Goal: Task Accomplishment & Management: Complete application form

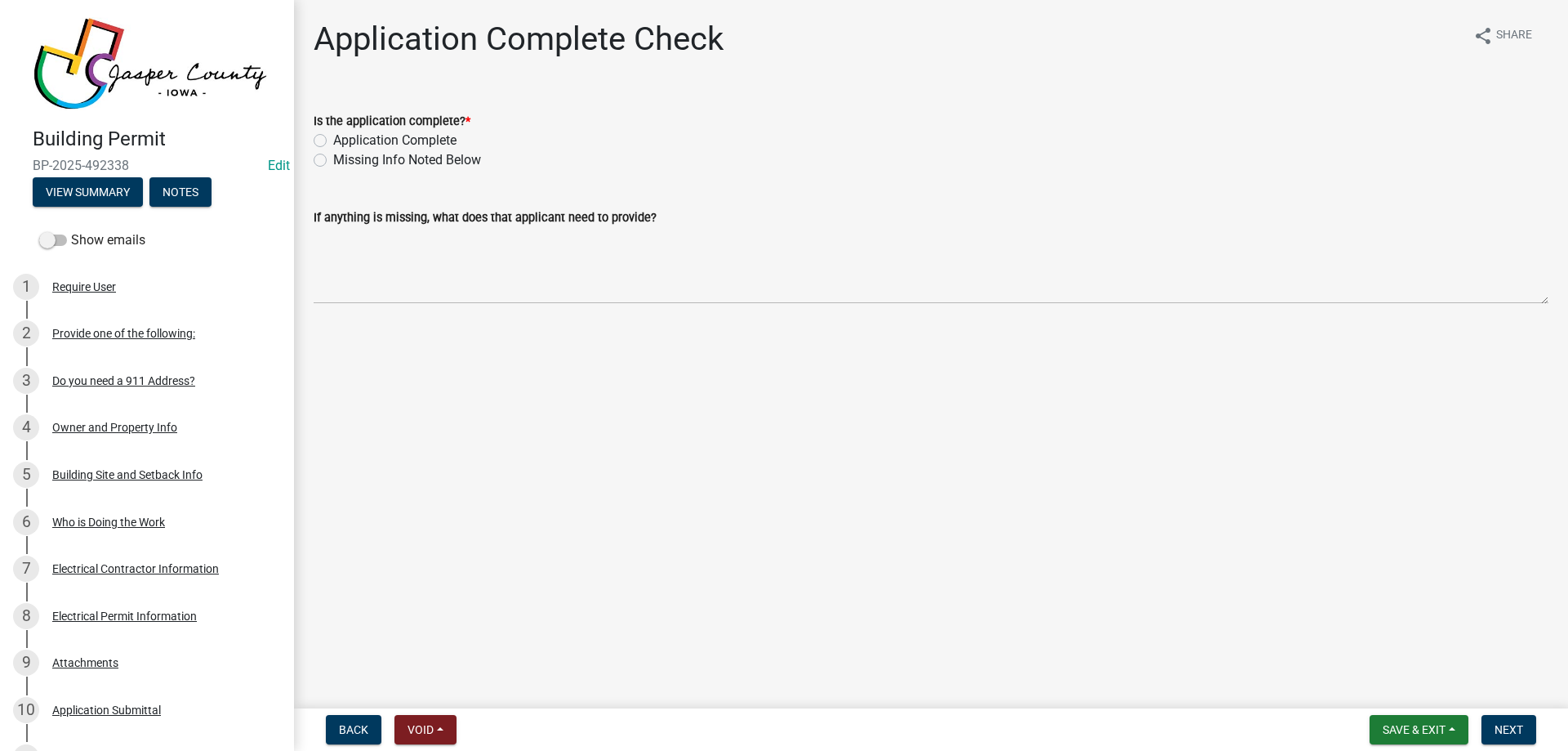
click at [333, 141] on label "Application Complete" at bounding box center [395, 140] width 123 height 20
click at [333, 141] on input "Application Complete" at bounding box center [338, 135] width 10 height 10
radio input "true"
click at [1524, 732] on button "Next" at bounding box center [1509, 730] width 55 height 30
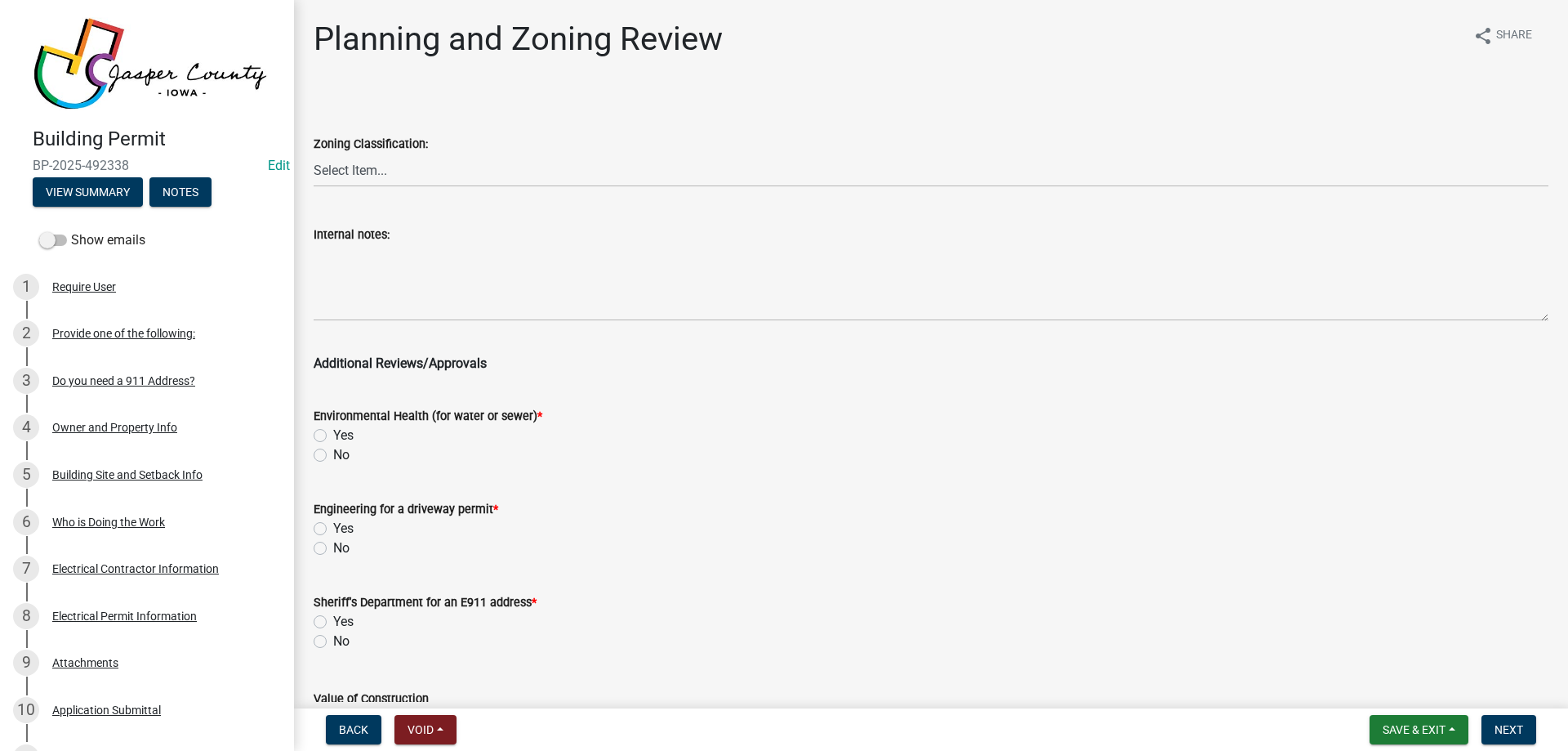
drag, startPoint x: 409, startPoint y: 147, endPoint x: 409, endPoint y: 161, distance: 14.0
click at [409, 147] on label "Zoning Classification:" at bounding box center [370, 145] width 115 height 11
click at [409, 154] on select "Select Item... A RR-5 RR-1 R-1 POS UC/MHP C I FO WHPO AO PUD Incorporated City" at bounding box center [931, 171] width 1235 height 34
click at [409, 174] on select "Select Item... A RR-5 RR-1 R-1 POS UC/MHP C I FO WHPO AO PUD Incorporated City" at bounding box center [931, 171] width 1235 height 34
click at [313, 154] on select "Select Item... A RR-5 RR-1 R-1 POS UC/MHP C I FO WHPO AO PUD Incorporated City" at bounding box center [931, 171] width 1235 height 34
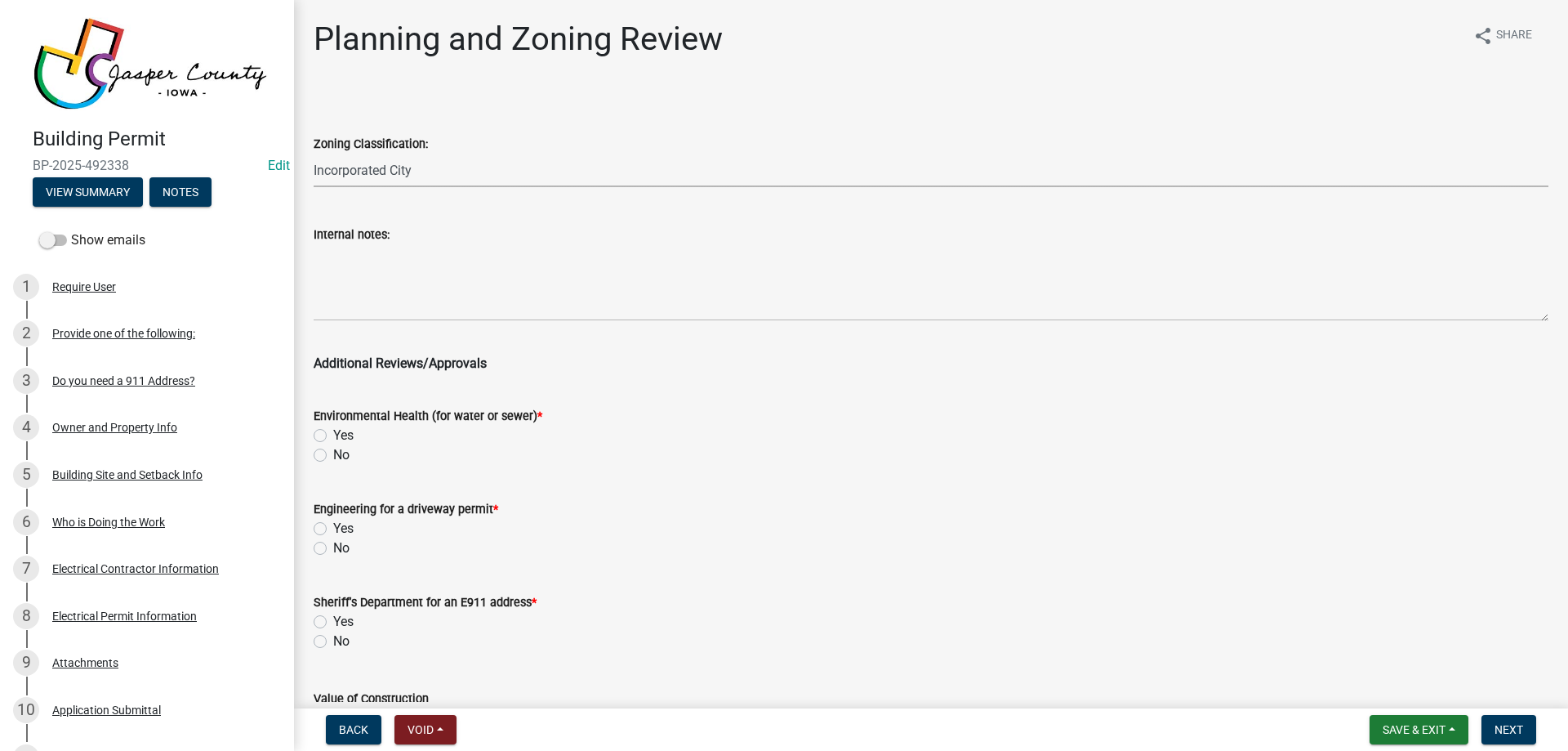
select select "64604f4f-9240-453b-8307-dc288b004575"
click at [333, 460] on label "No" at bounding box center [341, 454] width 17 height 20
click at [333, 456] on input "No" at bounding box center [338, 450] width 10 height 10
radio input "true"
drag, startPoint x: 316, startPoint y: 549, endPoint x: 348, endPoint y: 609, distance: 68.0
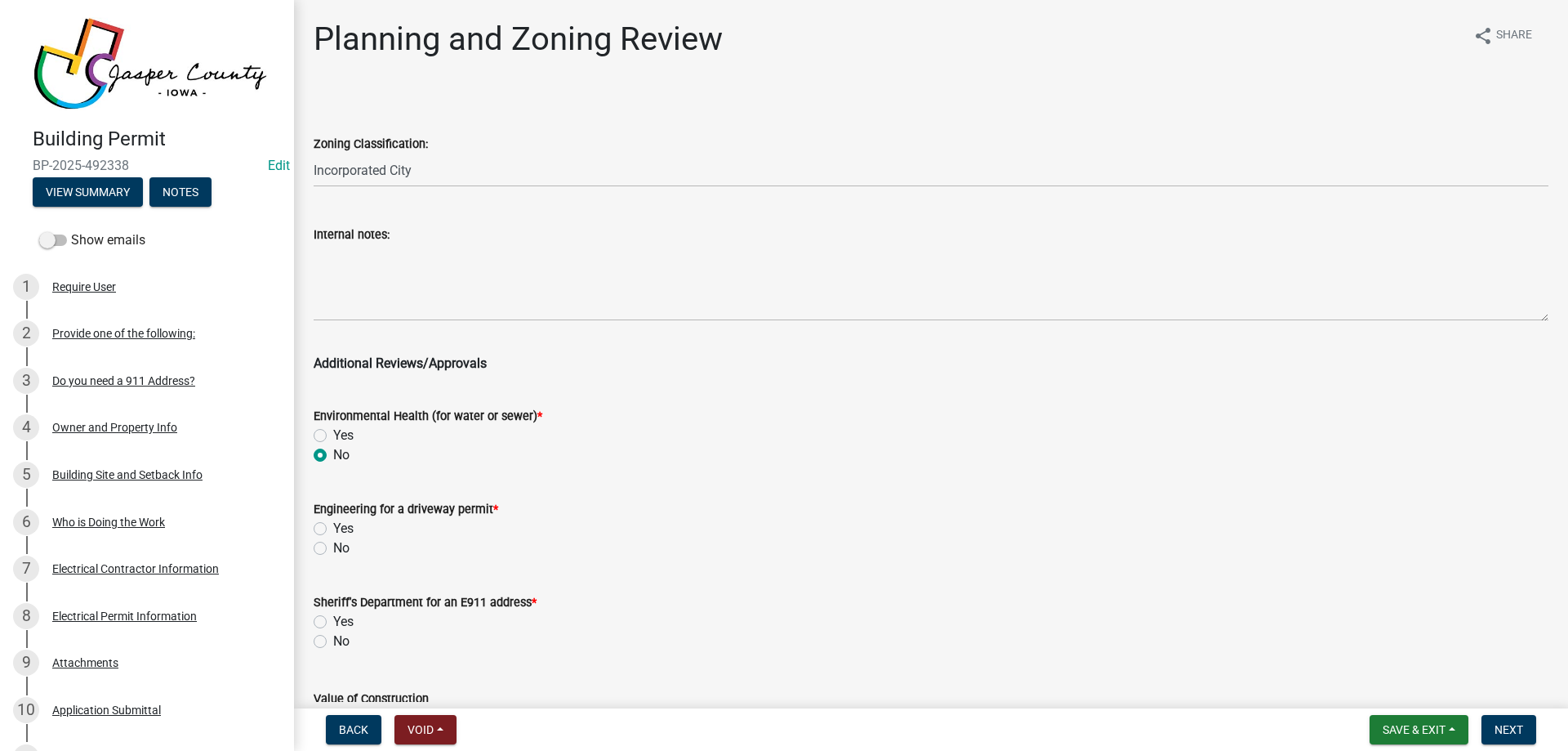
click at [333, 550] on label "No" at bounding box center [341, 548] width 17 height 20
click at [333, 549] on input "No" at bounding box center [338, 543] width 10 height 10
radio input "true"
drag, startPoint x: 326, startPoint y: 639, endPoint x: 313, endPoint y: 646, distance: 14.8
click at [333, 646] on label "No" at bounding box center [341, 641] width 17 height 20
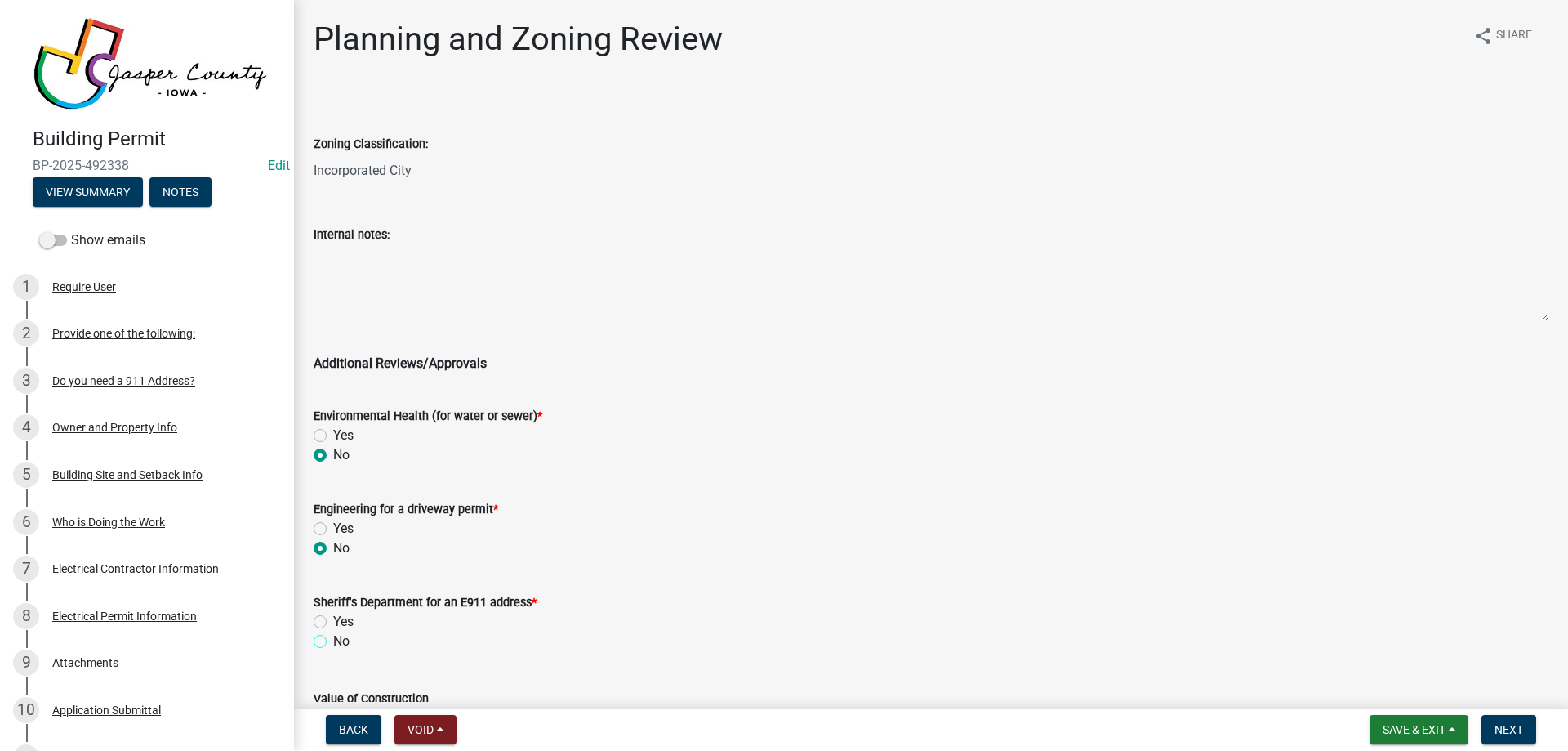
click at [333, 642] on input "No" at bounding box center [338, 636] width 10 height 10
radio input "true"
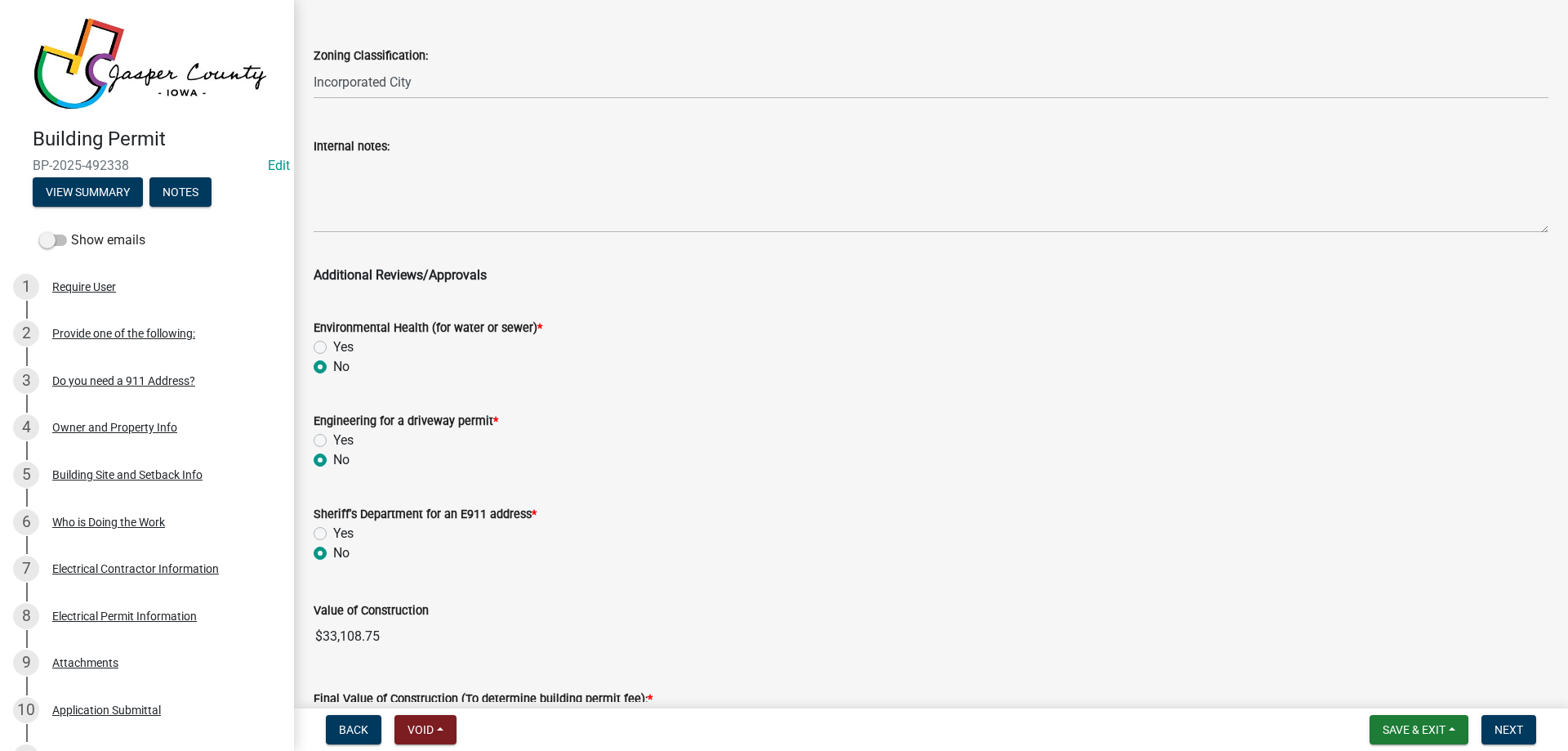
scroll to position [298, 0]
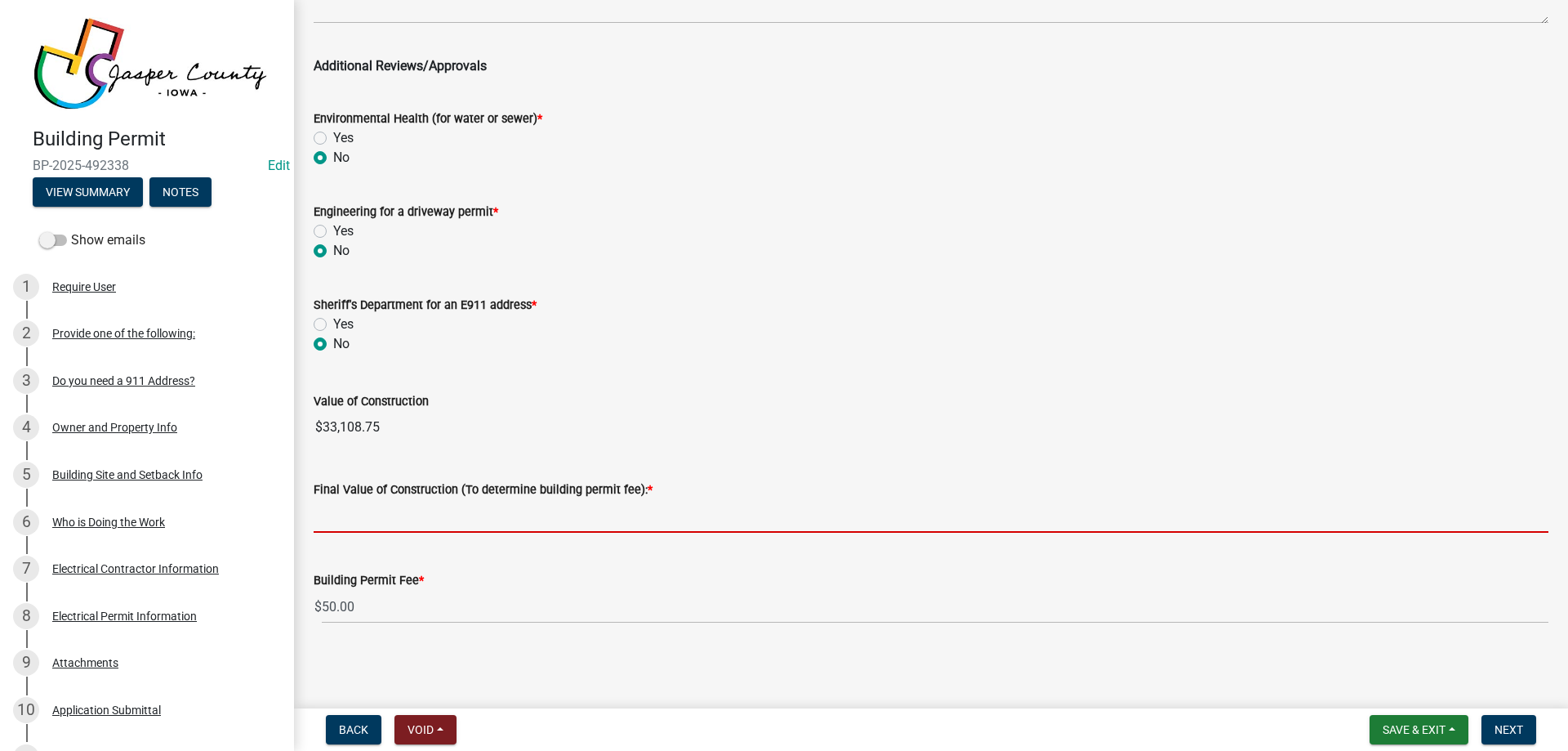
click at [415, 501] on input "text" at bounding box center [931, 516] width 1235 height 34
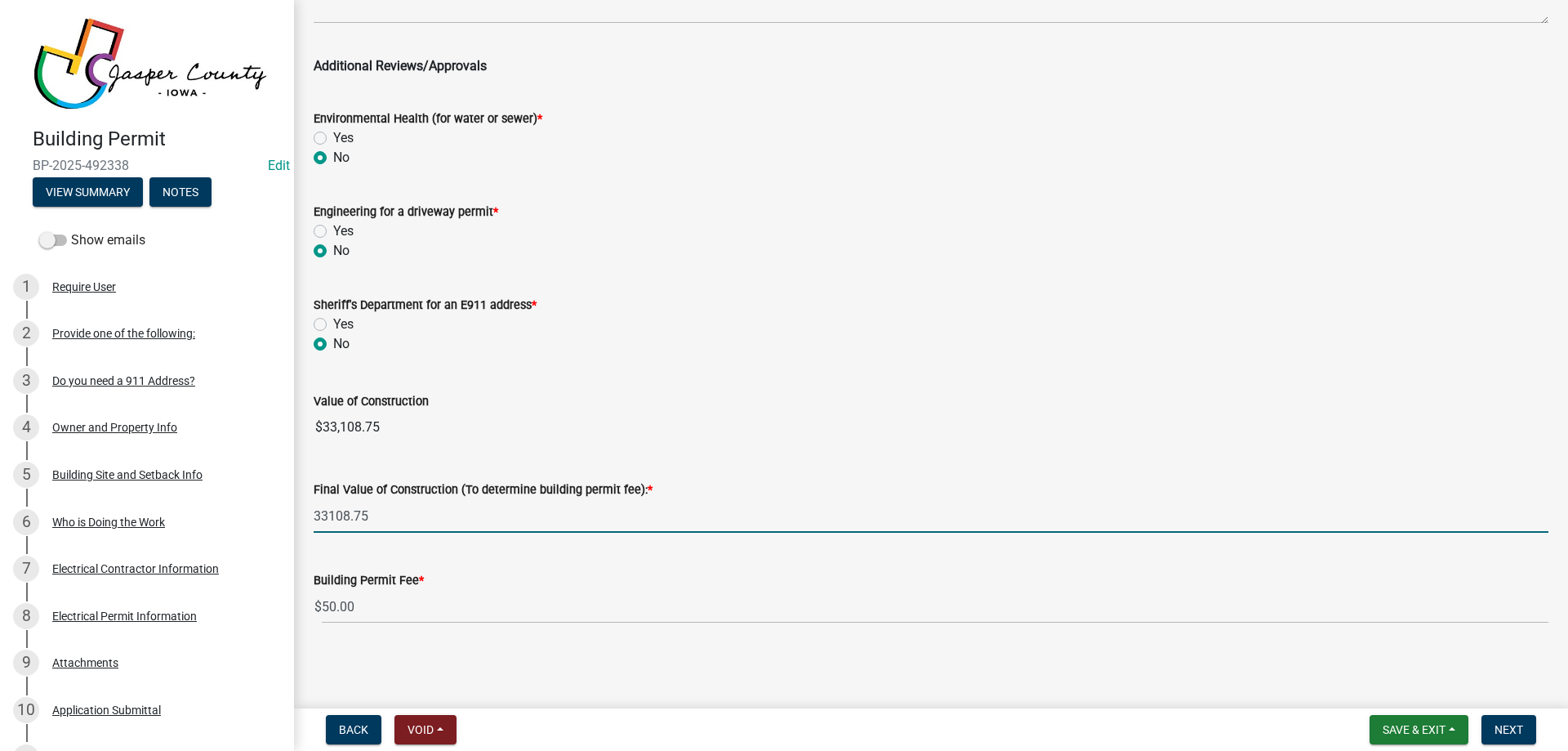
click at [560, 406] on wm-data-entity-input-list "Zoning Classification: Select Item... A RR-5 RR-1 R-1 POS UC/MHP C I FO WHPO AO…" at bounding box center [931, 216] width 1235 height 844
click at [410, 519] on input "33108.75" at bounding box center [931, 516] width 1235 height 34
type input "33108.75"
click at [615, 355] on wm-data-entity-input "Sheriff's Department for an E911 address * Yes No" at bounding box center [931, 322] width 1235 height 93
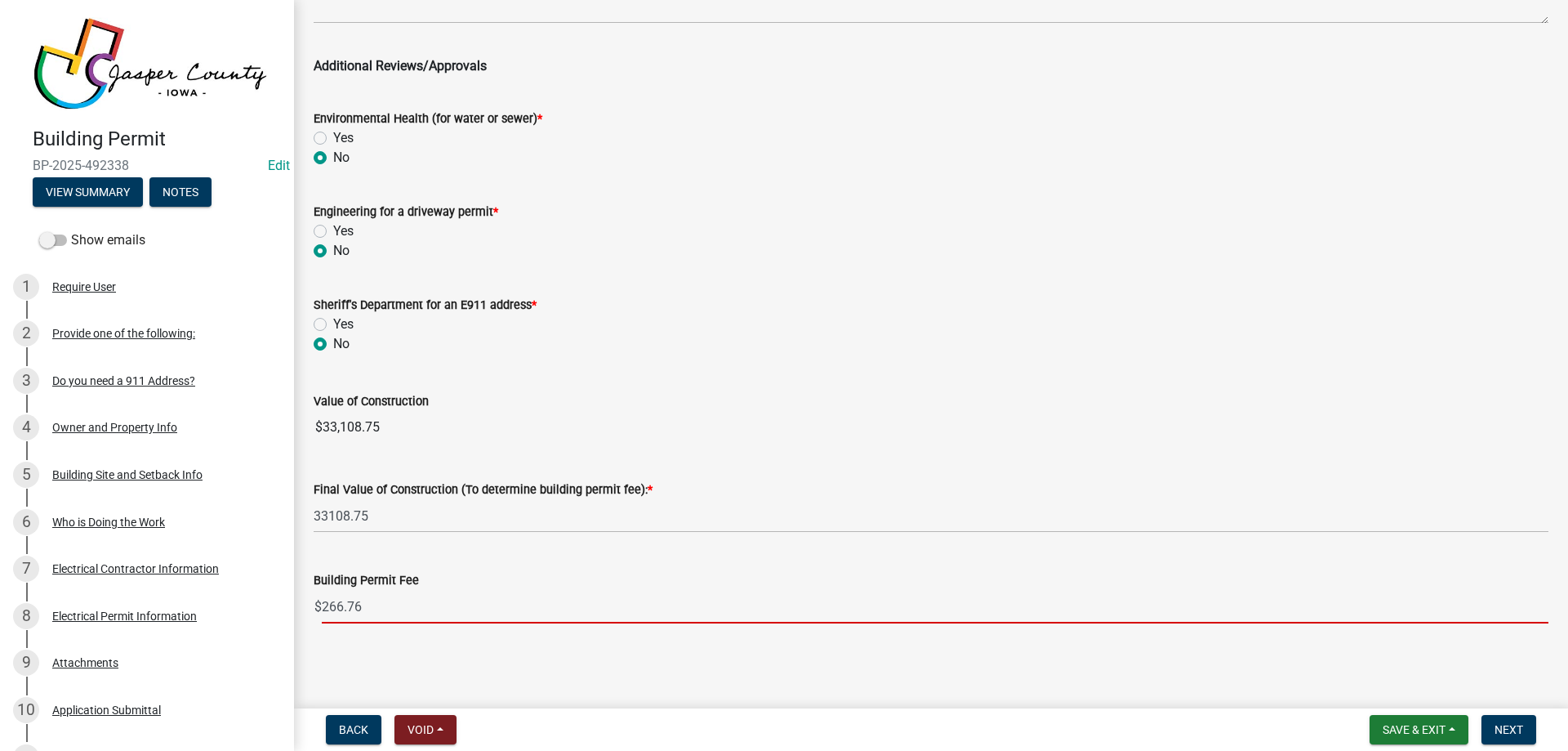
click at [407, 602] on input "266.76" at bounding box center [935, 606] width 1227 height 34
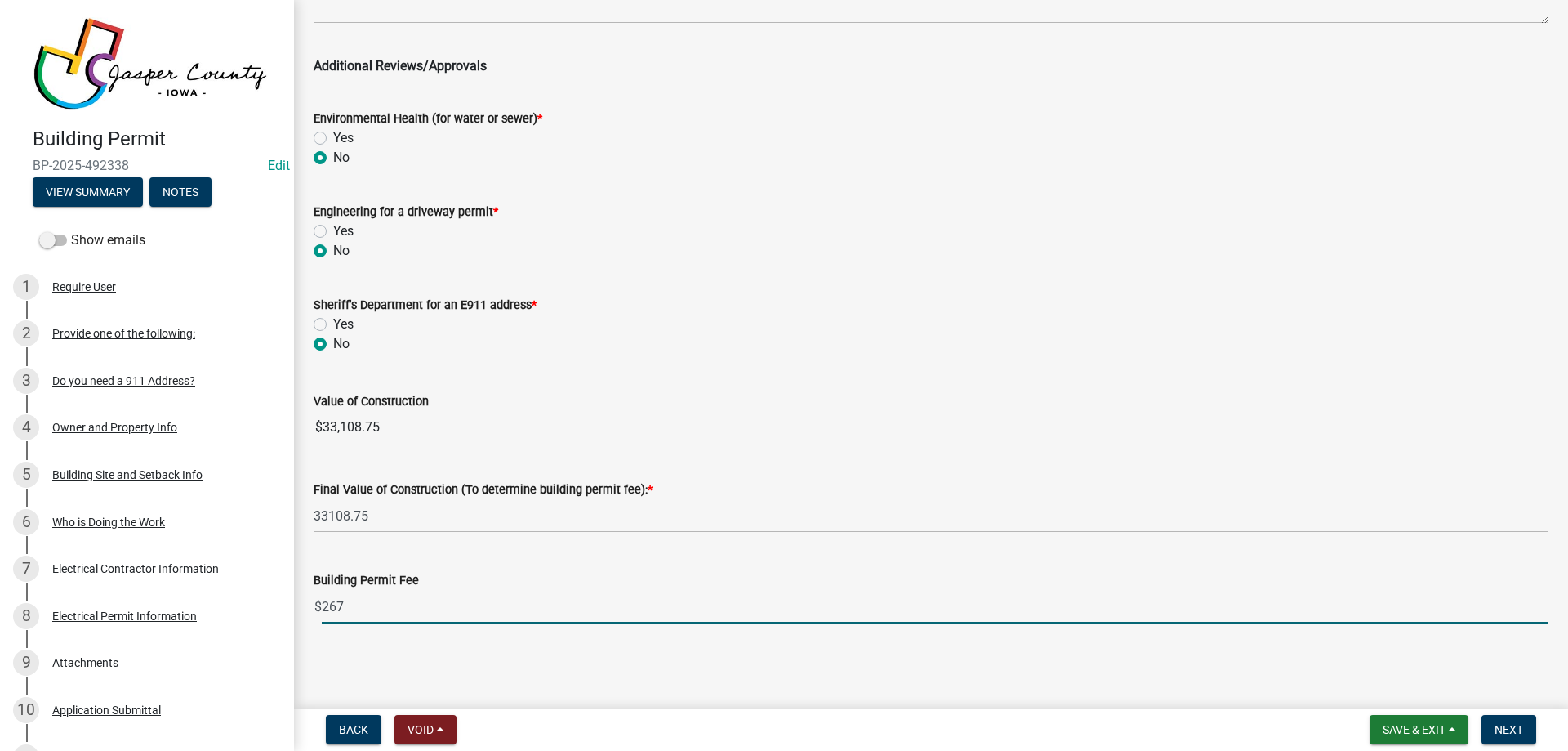
type input "267"
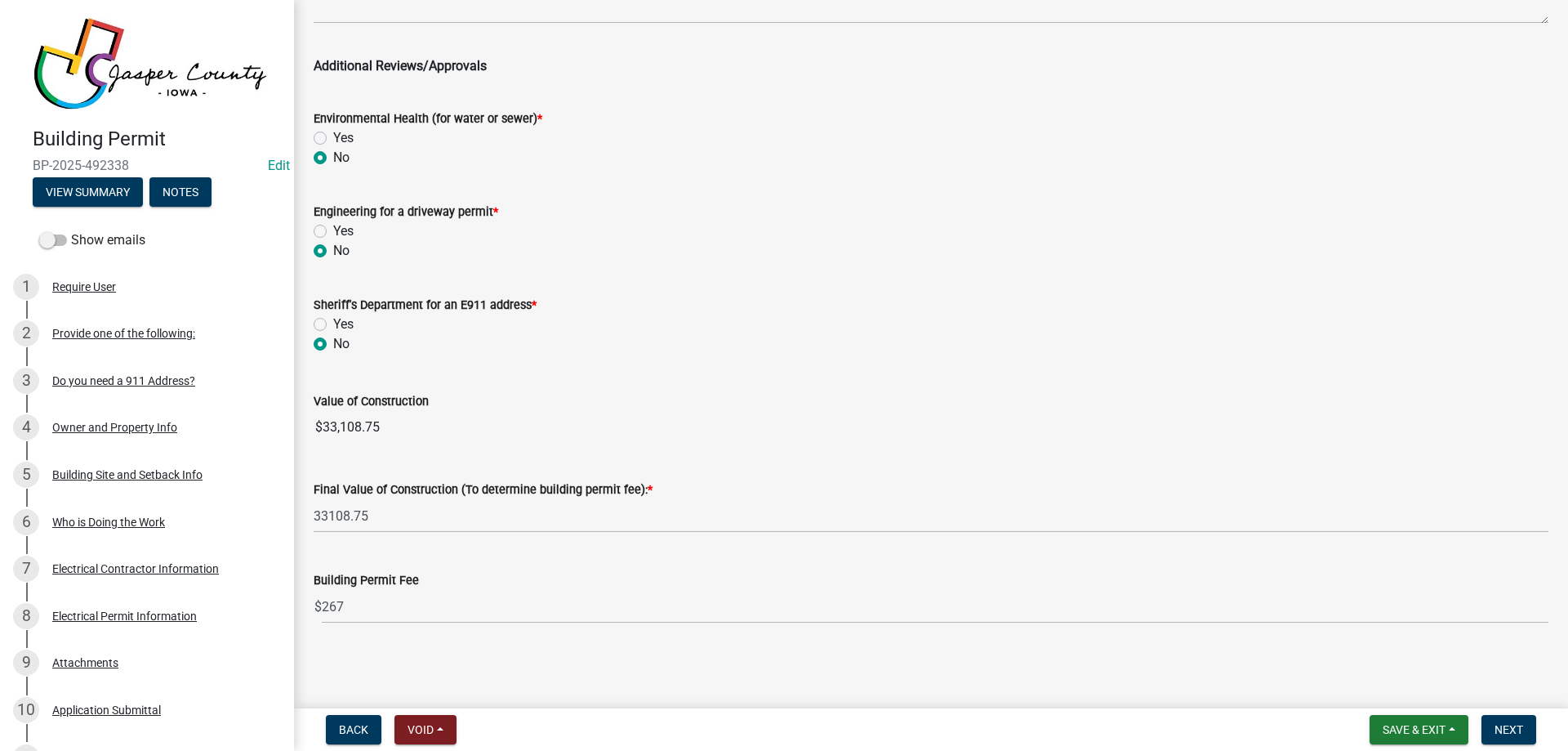
click at [927, 635] on wm-data-entity-input "Building Permit Fee $ 267" at bounding box center [931, 592] width 1235 height 90
click at [1513, 730] on span "Next" at bounding box center [1509, 730] width 29 height 13
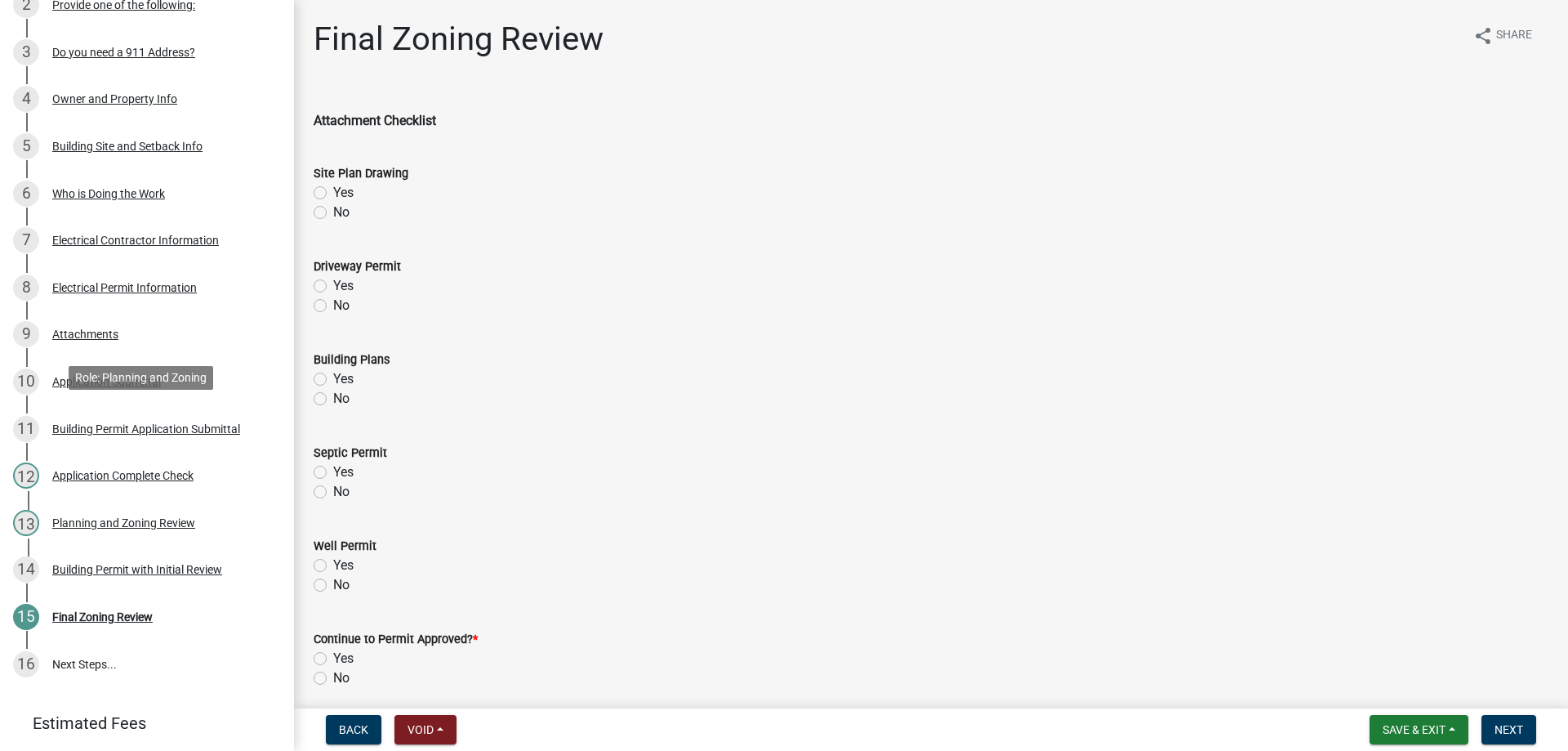
scroll to position [376, 0]
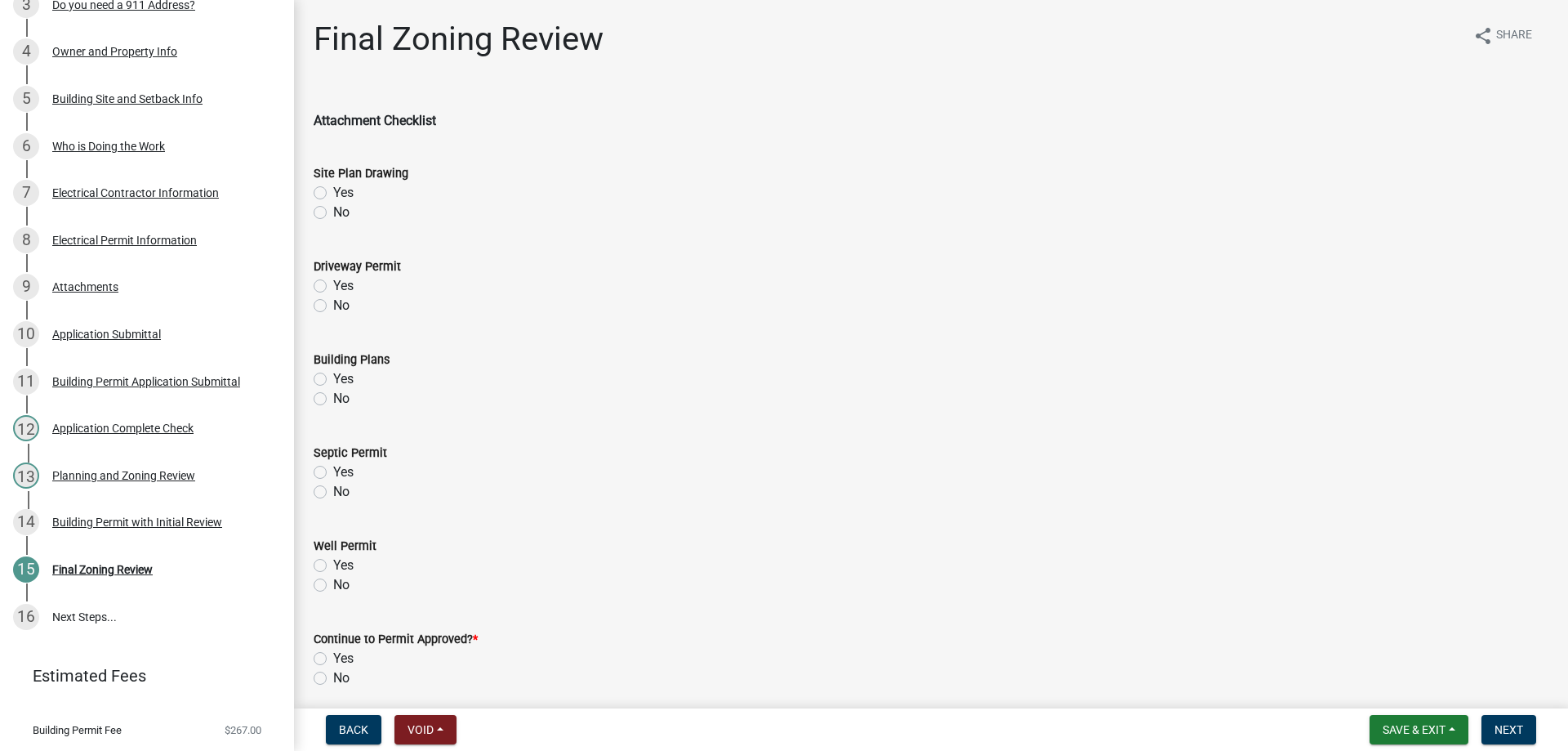
click at [333, 194] on label "Yes" at bounding box center [343, 192] width 21 height 20
click at [333, 194] on input "Yes" at bounding box center [338, 188] width 10 height 10
radio input "true"
click at [333, 304] on label "No" at bounding box center [341, 305] width 17 height 20
click at [333, 304] on input "No" at bounding box center [338, 300] width 10 height 10
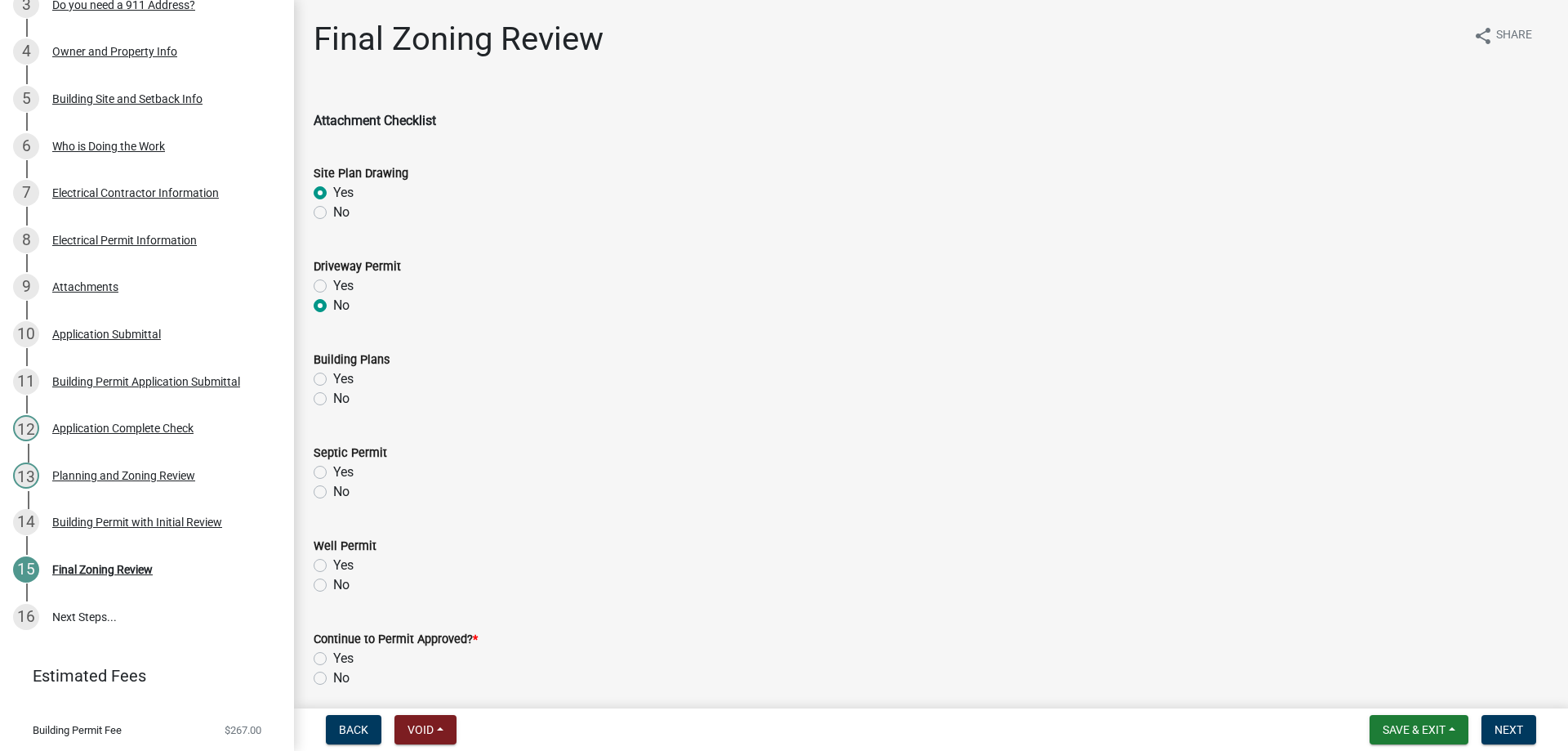
radio input "true"
click at [333, 378] on label "Yes" at bounding box center [343, 379] width 21 height 20
click at [333, 378] on input "Yes" at bounding box center [338, 374] width 10 height 10
radio input "true"
click at [333, 487] on label "No" at bounding box center [341, 492] width 17 height 20
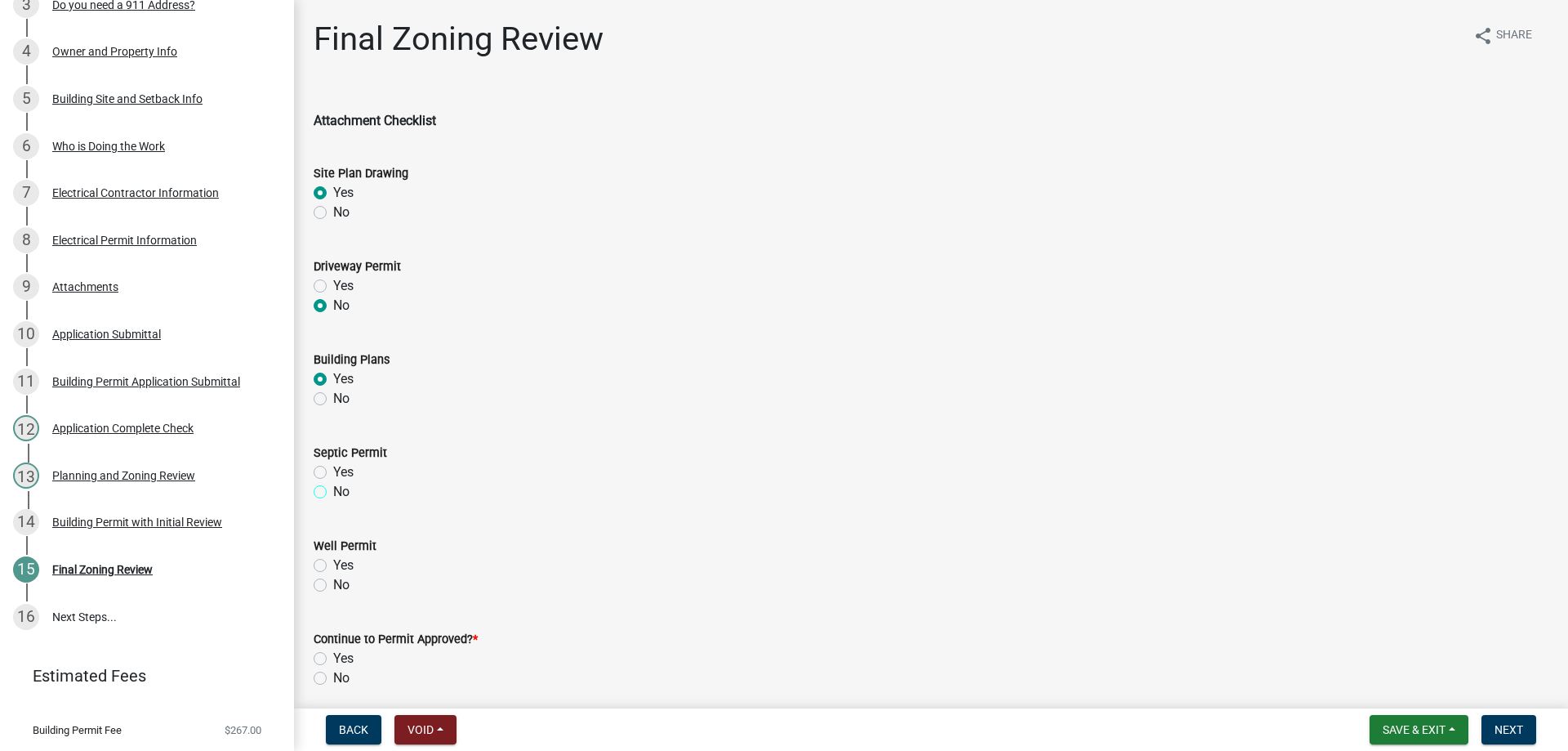
click at [333, 487] on input "No" at bounding box center [338, 487] width 10 height 10
radio input "true"
click at [333, 584] on label "No" at bounding box center [341, 584] width 17 height 20
click at [333, 584] on input "No" at bounding box center [338, 579] width 10 height 10
radio input "true"
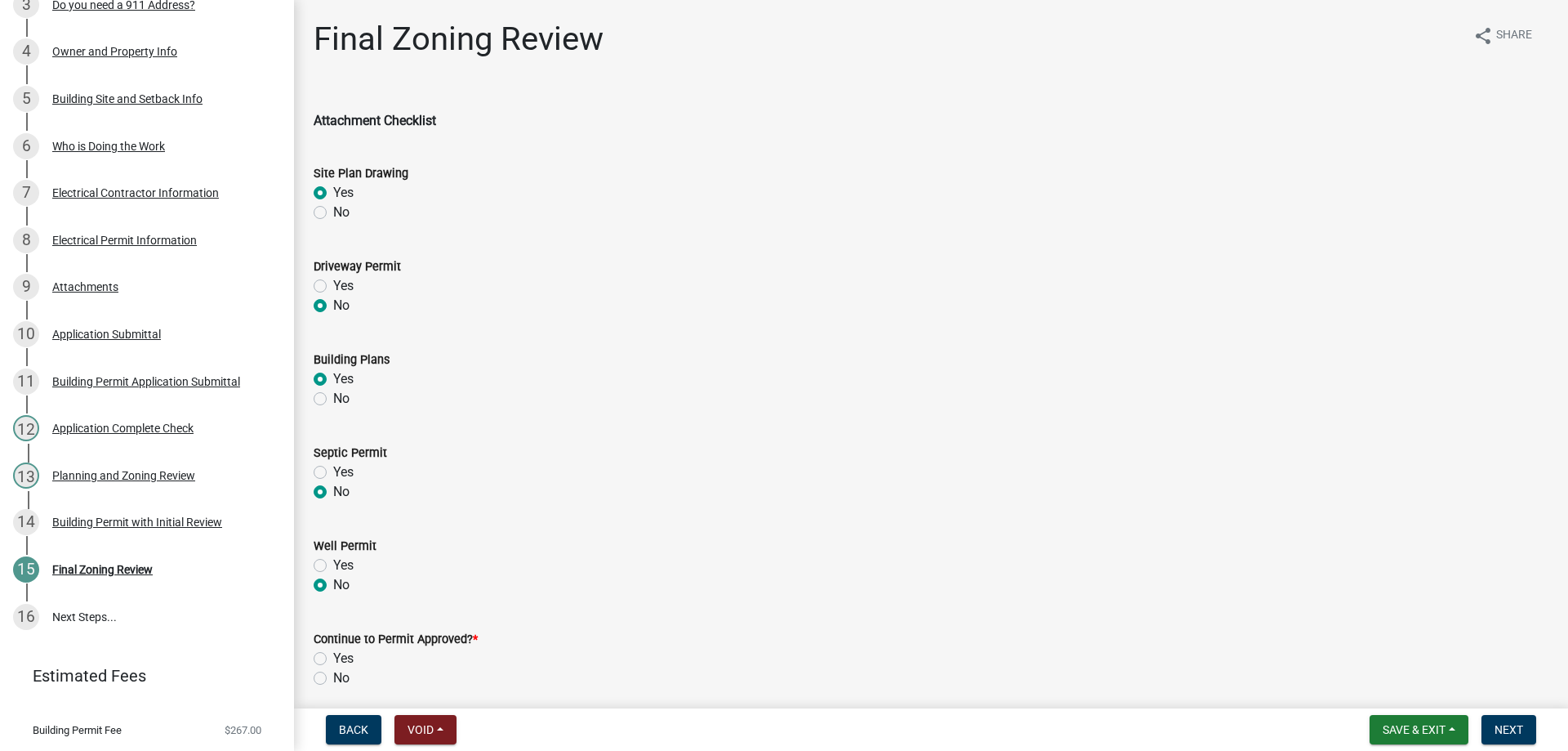
click at [333, 655] on label "Yes" at bounding box center [343, 658] width 21 height 20
click at [333, 655] on input "Yes" at bounding box center [338, 653] width 10 height 10
radio input "true"
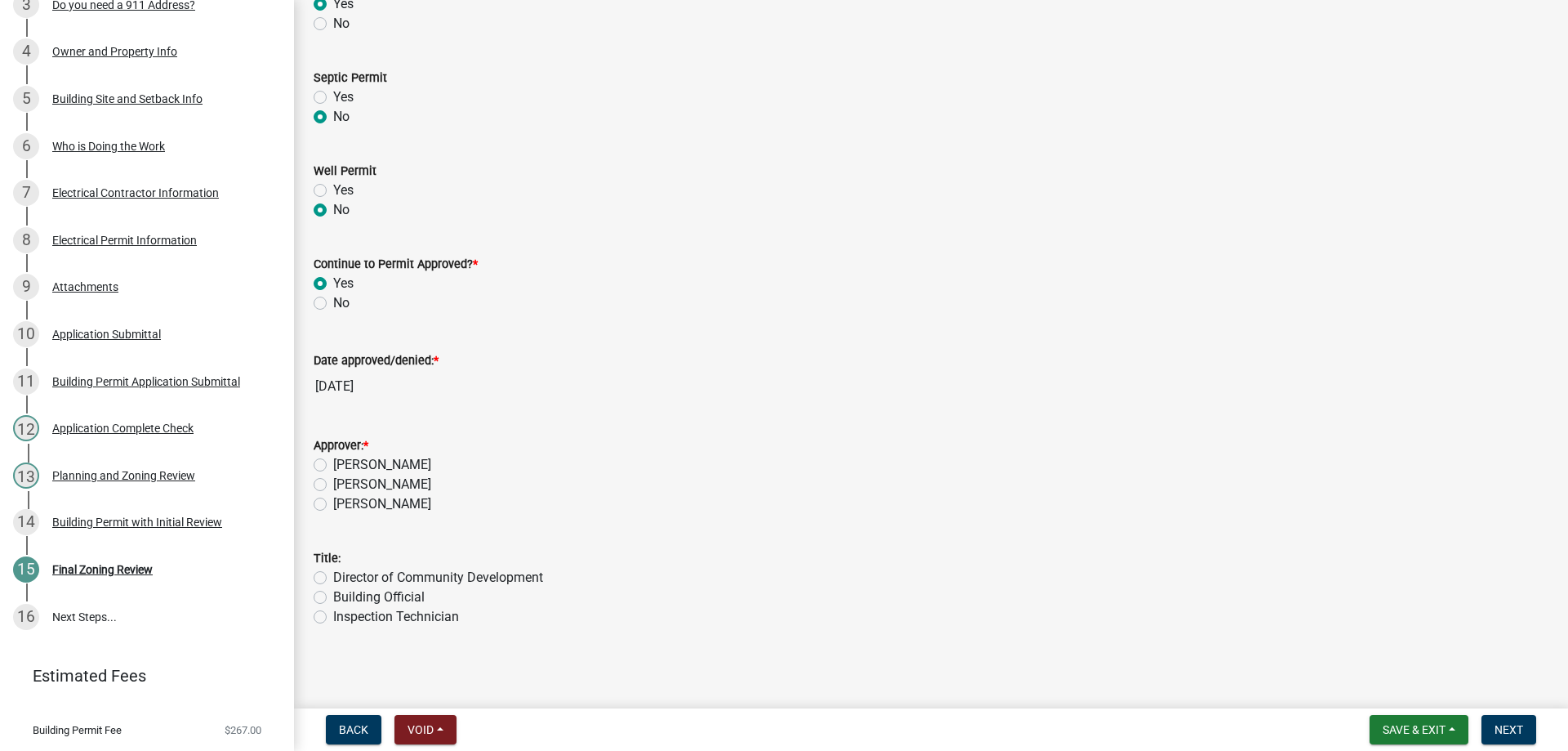
scroll to position [378, 0]
click at [333, 475] on label "[PERSON_NAME]" at bounding box center [382, 480] width 98 height 20
click at [333, 475] on input "[PERSON_NAME]" at bounding box center [338, 476] width 10 height 10
radio input "true"
click at [319, 454] on div "[PERSON_NAME]" at bounding box center [931, 461] width 1235 height 20
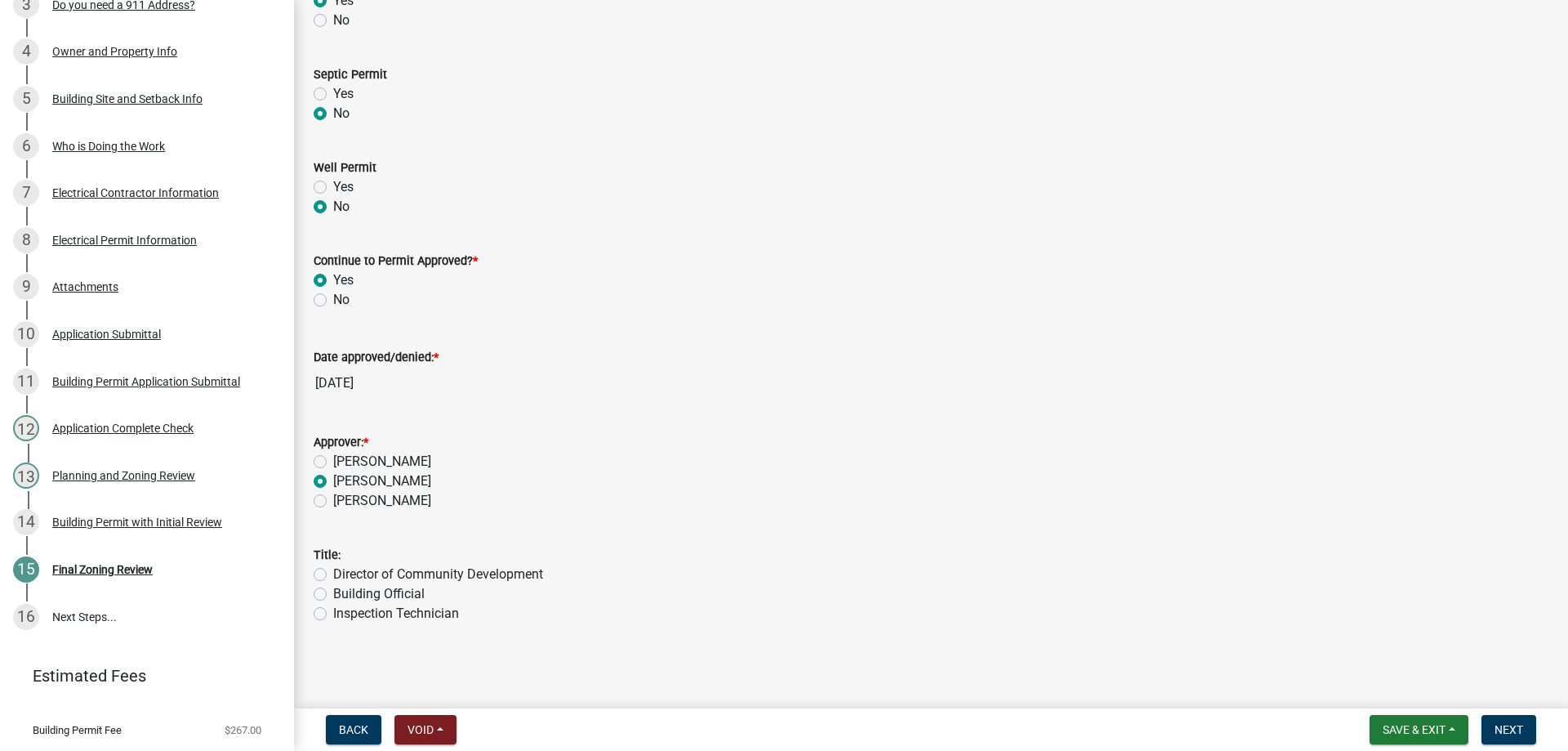
drag, startPoint x: 319, startPoint y: 451, endPoint x: 320, endPoint y: 458, distance: 7.1
click at [320, 456] on div "Approver: * [PERSON_NAME] [PERSON_NAME] [PERSON_NAME]" at bounding box center [931, 471] width 1235 height 78
click at [333, 458] on label "[PERSON_NAME]" at bounding box center [382, 461] width 98 height 20
click at [333, 458] on input "[PERSON_NAME]" at bounding box center [338, 456] width 10 height 10
radio input "true"
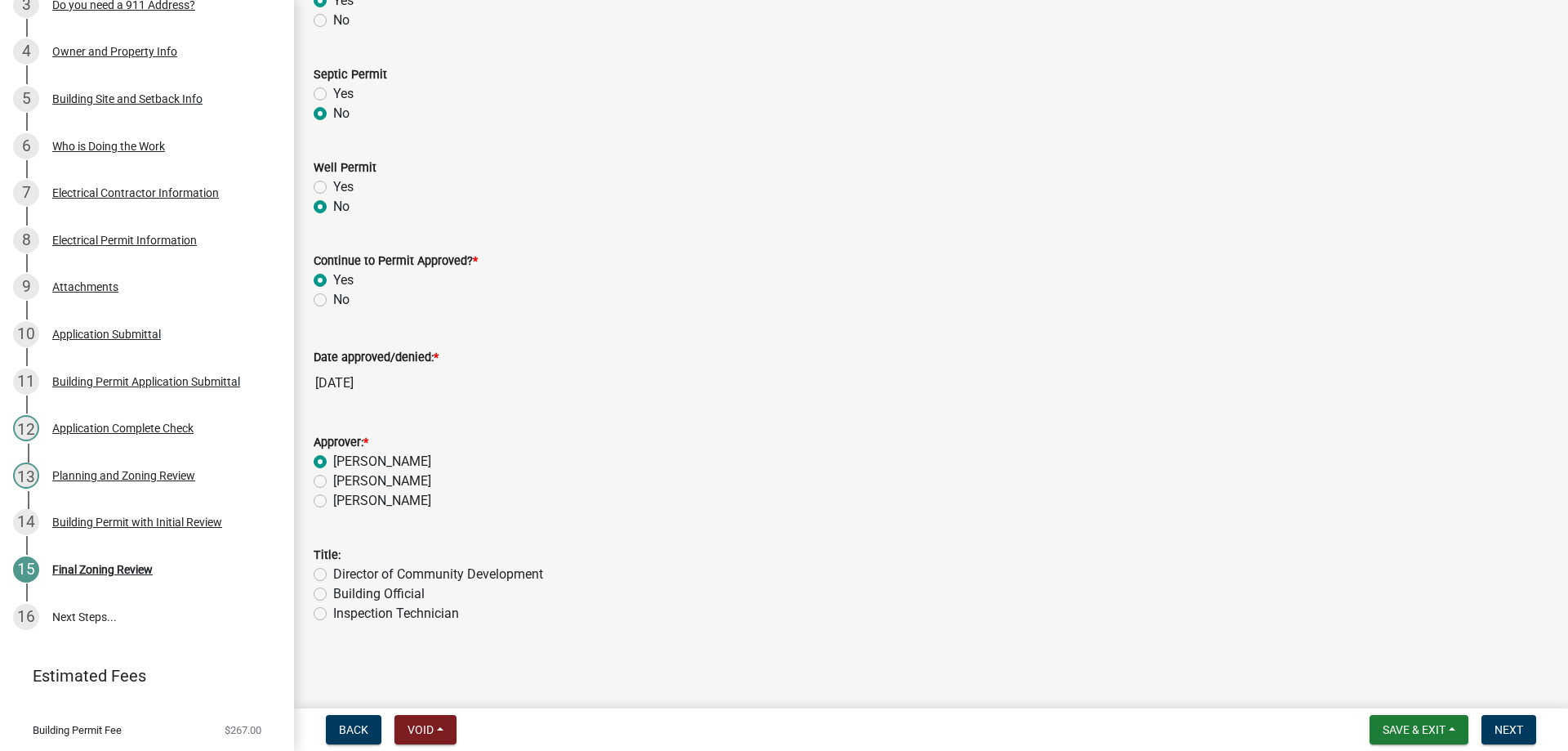
click at [333, 593] on label "Building Official" at bounding box center [379, 593] width 91 height 20
click at [333, 593] on input "Building Official" at bounding box center [338, 589] width 10 height 10
radio input "true"
click at [1509, 730] on span "Next" at bounding box center [1509, 730] width 29 height 13
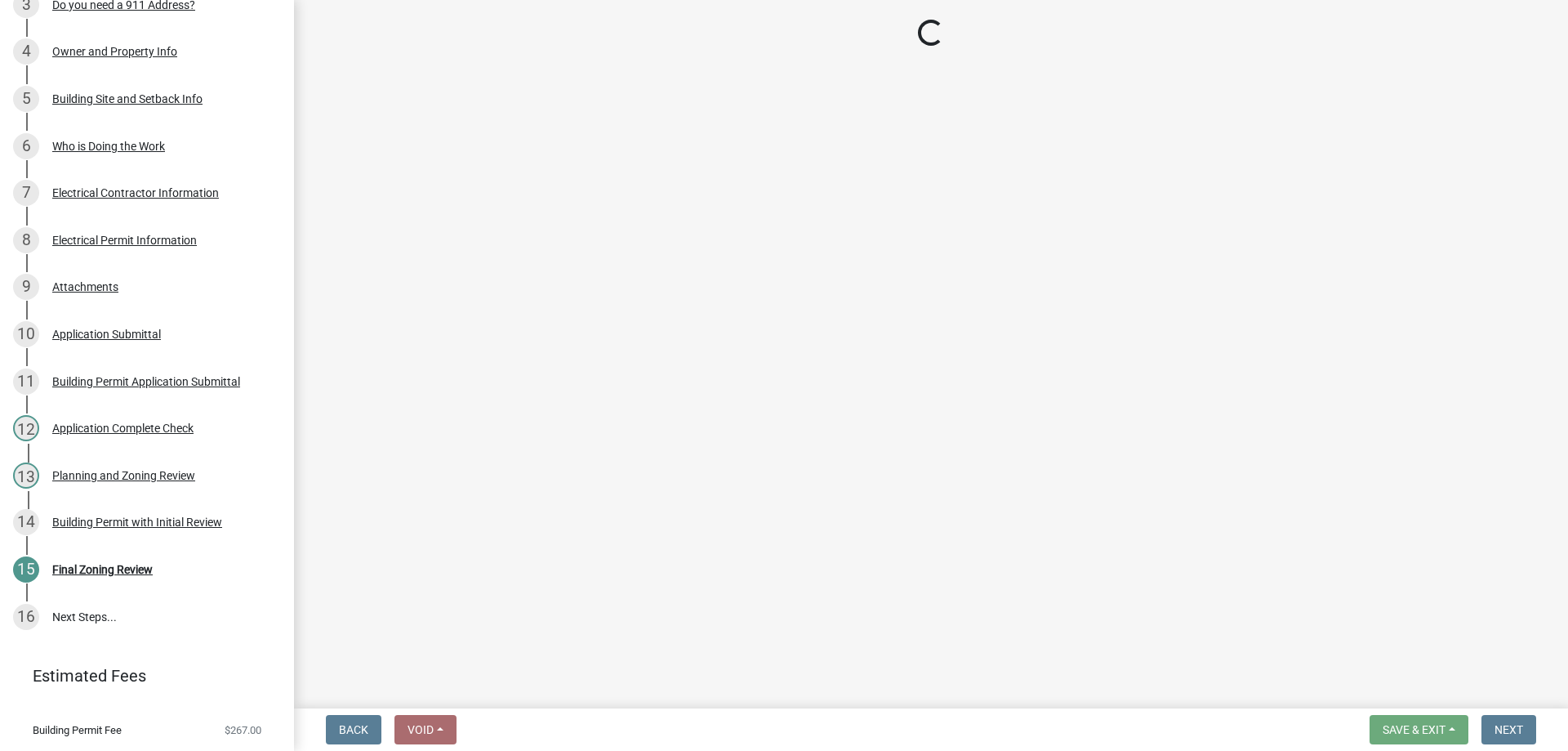
scroll to position [563, 0]
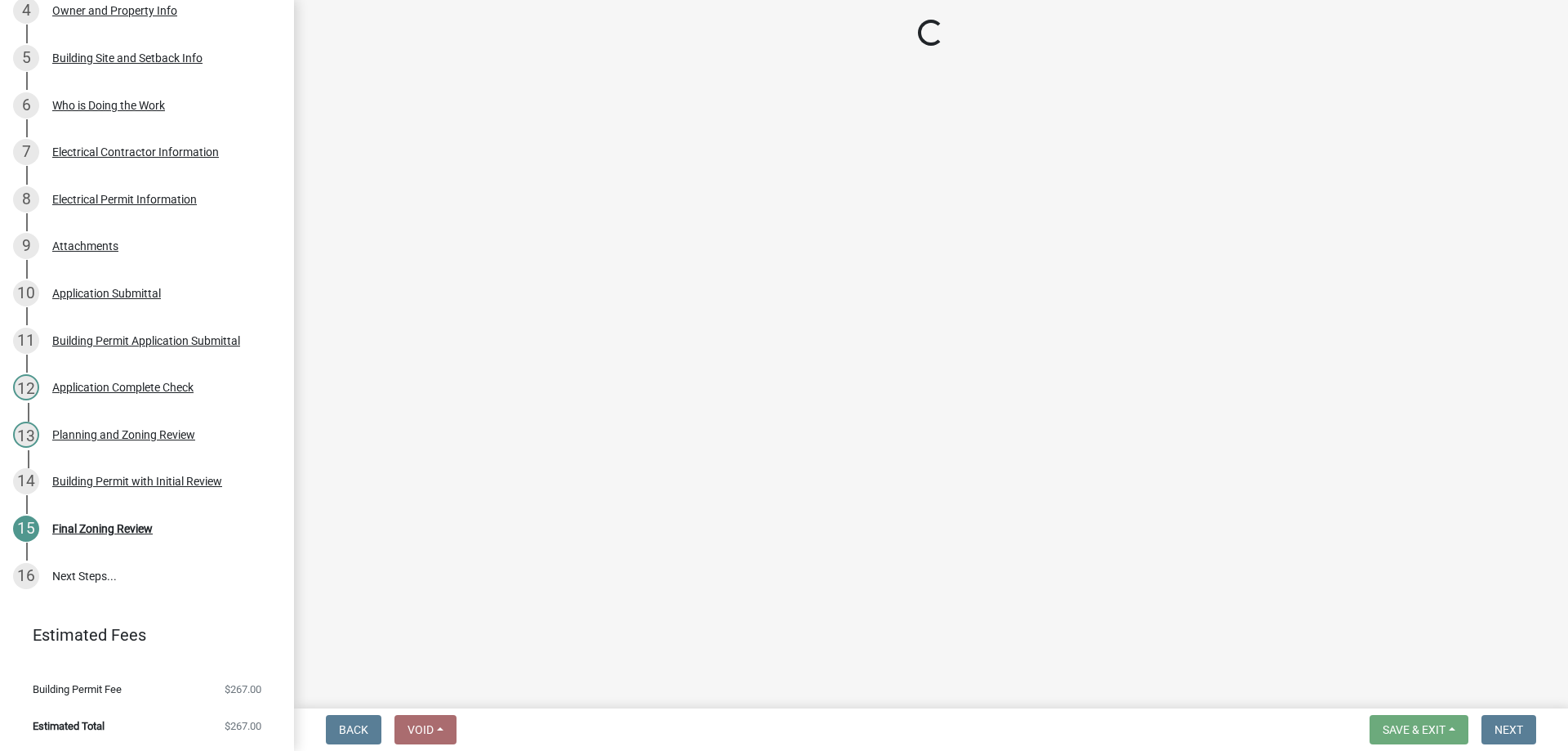
select select "3: 3"
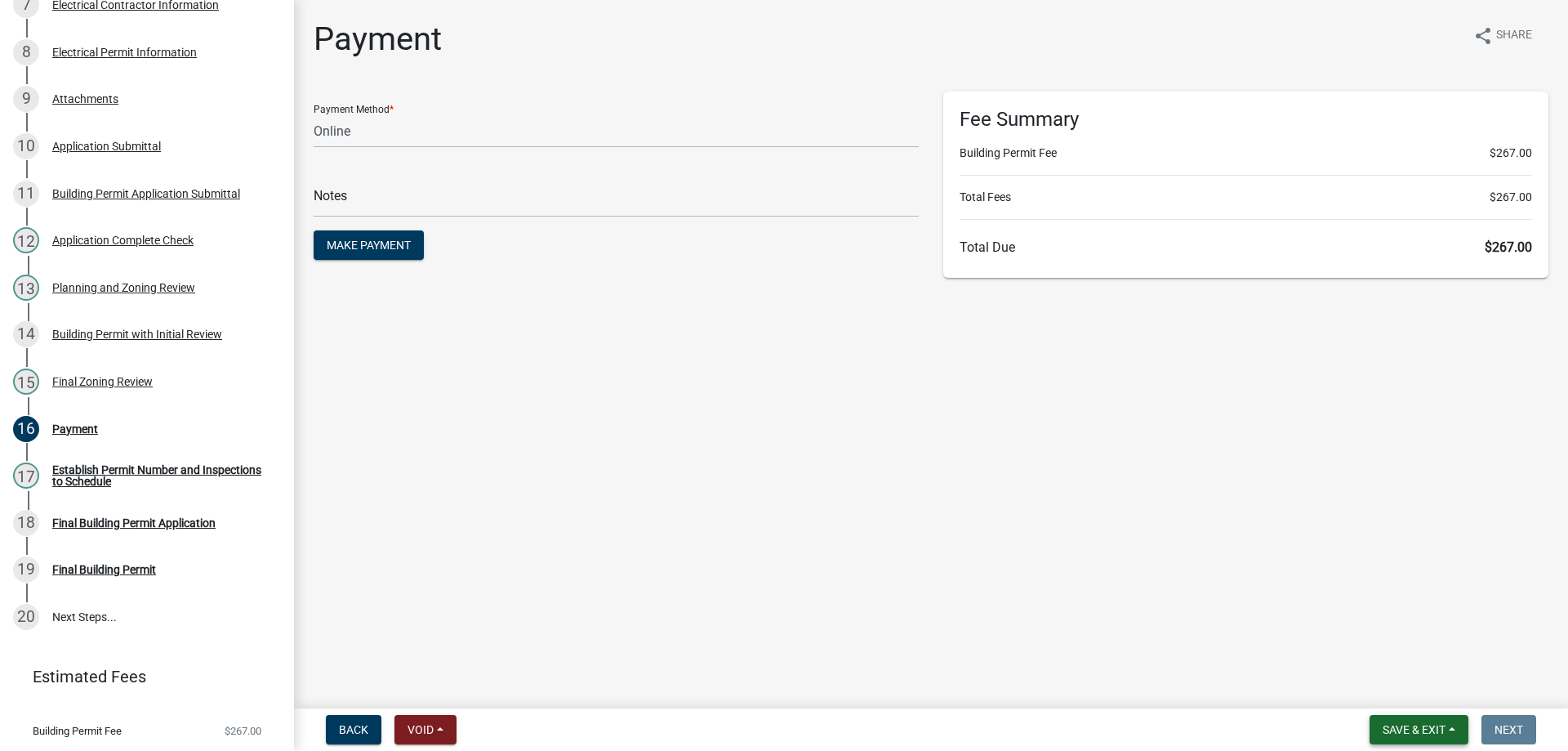
click at [1444, 725] on span "Save & Exit" at bounding box center [1414, 730] width 62 height 13
click at [1434, 683] on button "Save & Exit" at bounding box center [1403, 687] width 131 height 39
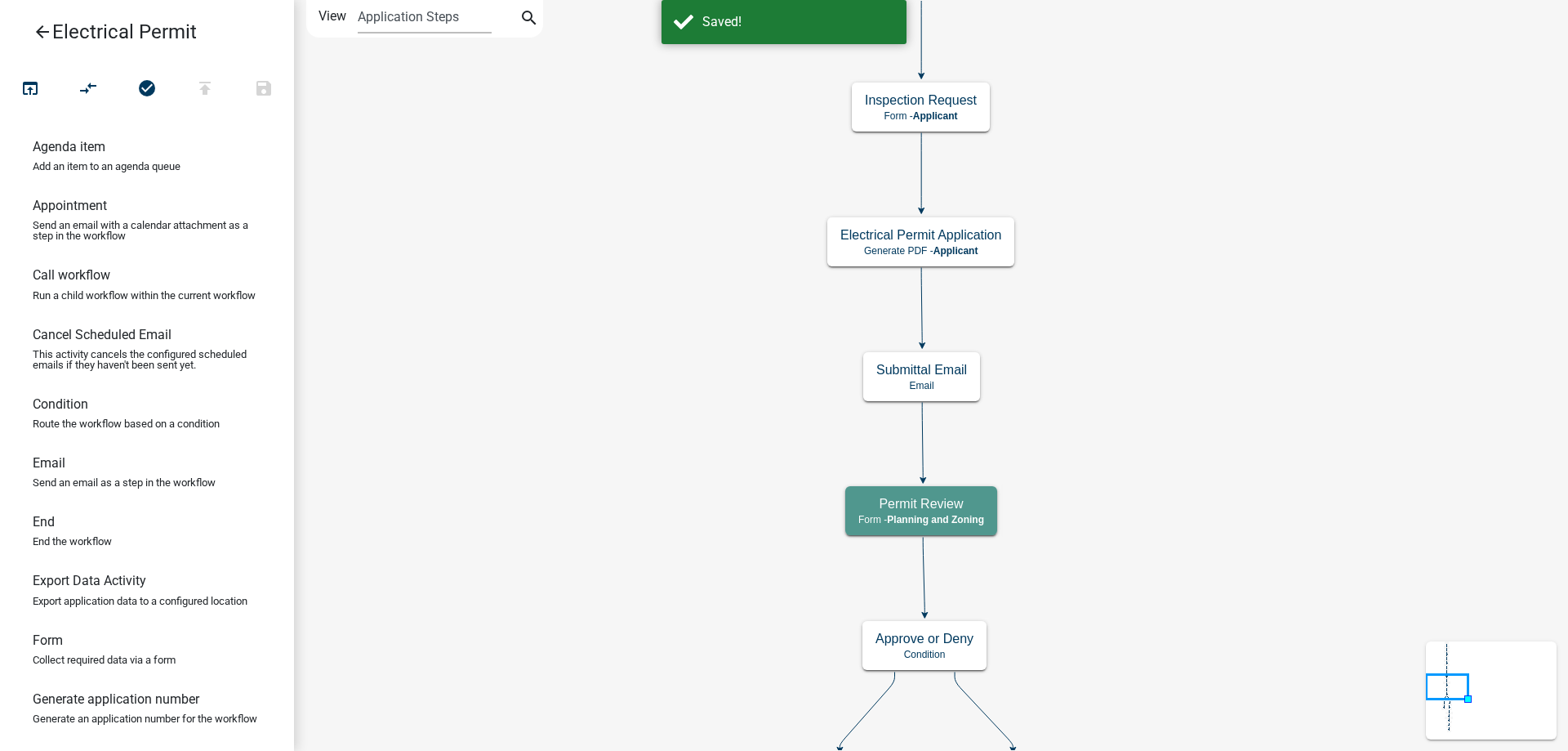
click at [30, 21] on link "arrow_back Electrical Permit" at bounding box center [140, 32] width 255 height 37
click at [41, 34] on icon "arrow_back" at bounding box center [42, 34] width 20 height 23
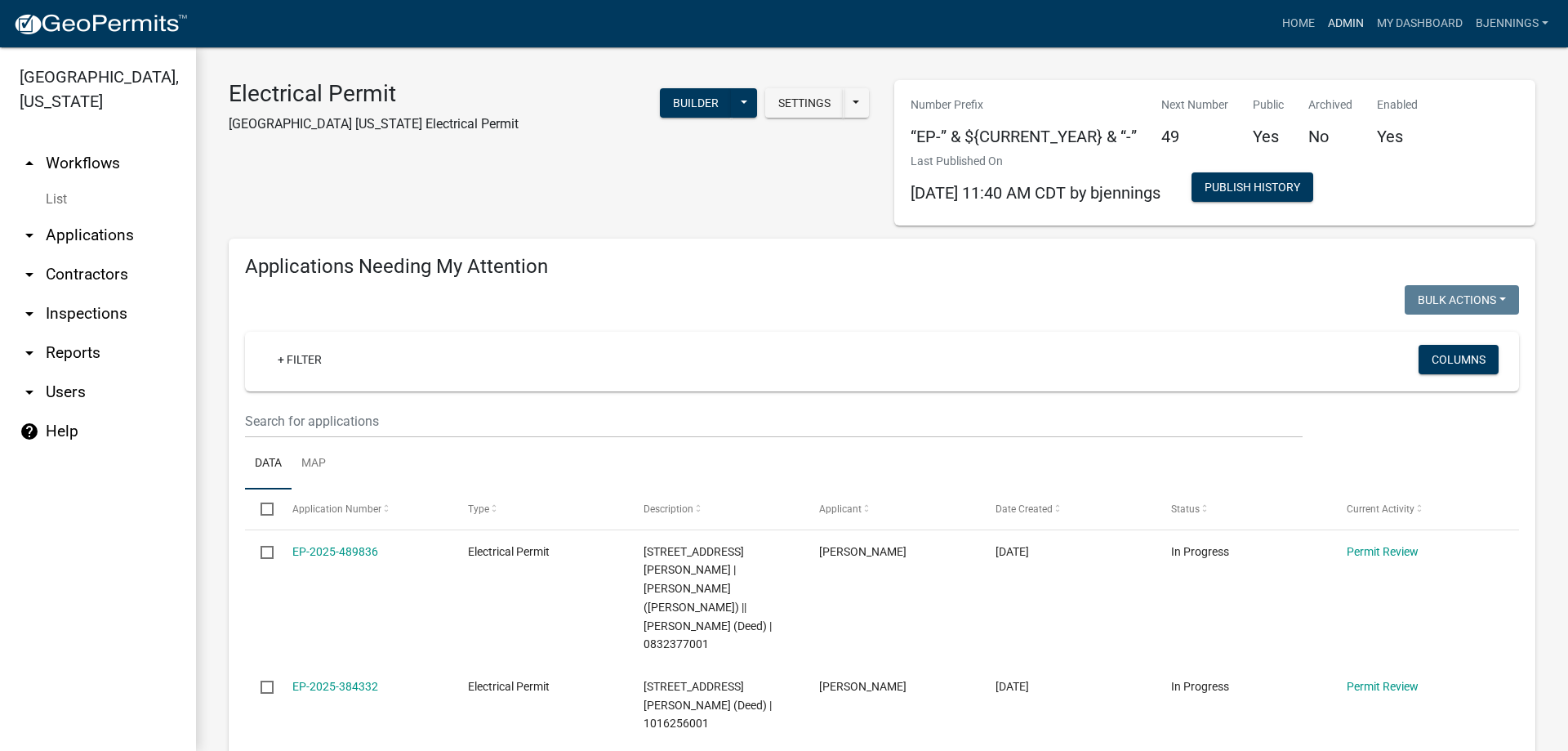
click at [1358, 17] on link "Admin" at bounding box center [1346, 23] width 49 height 31
